Goal: Information Seeking & Learning: Learn about a topic

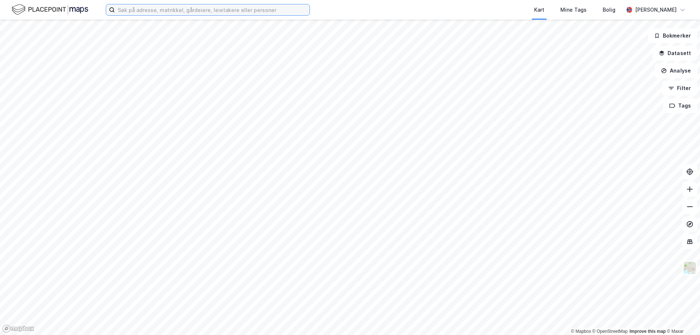
click at [170, 12] on input at bounding box center [212, 9] width 195 height 11
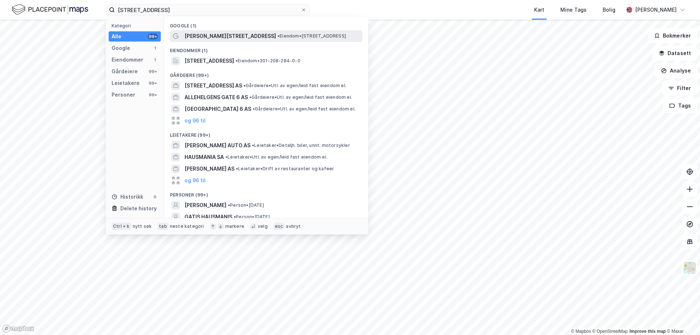
click at [219, 35] on span "[PERSON_NAME][STREET_ADDRESS]" at bounding box center [229, 36] width 91 height 9
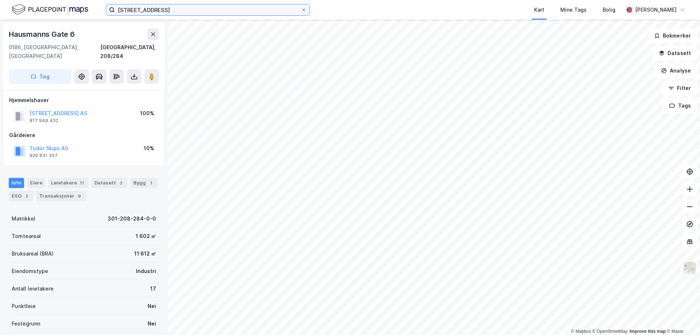
click at [134, 10] on input "[STREET_ADDRESS]" at bounding box center [208, 9] width 186 height 11
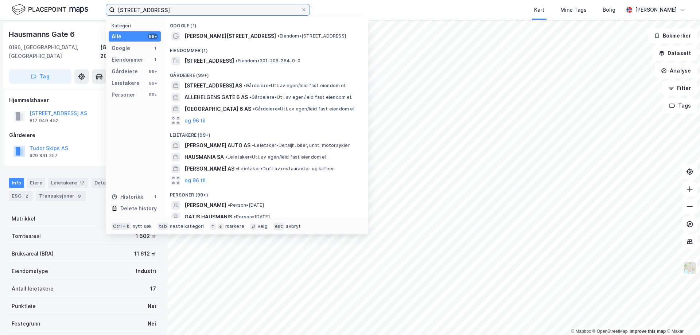
click at [134, 10] on input "[STREET_ADDRESS]" at bounding box center [208, 9] width 186 height 11
type input "bragernes torg 11"
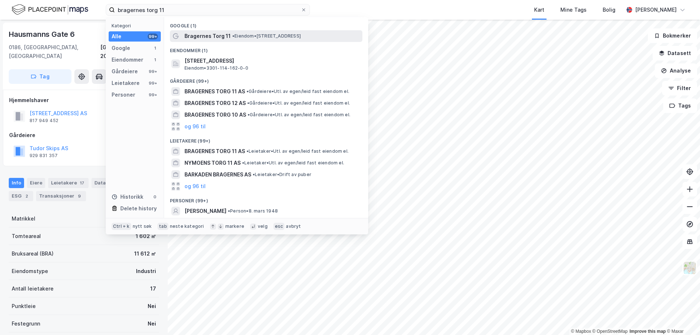
click at [214, 36] on span "Bragernes Torg 11" at bounding box center [207, 36] width 46 height 9
